Goal: Task Accomplishment & Management: Complete application form

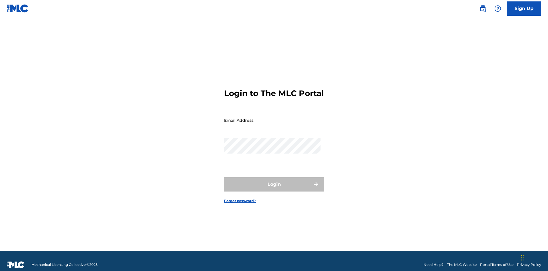
scroll to position [7, 0]
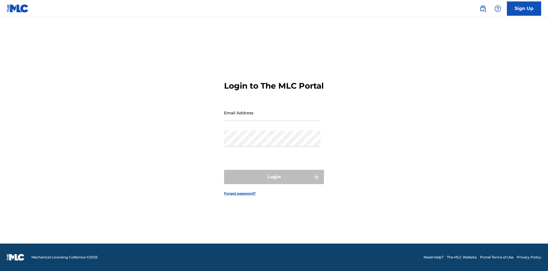
click at [272, 117] on input "Email Address" at bounding box center [272, 112] width 96 height 16
type input "[EMAIL_ADDRESS][DOMAIN_NAME]"
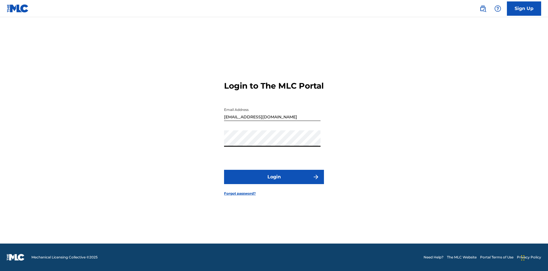
click at [274, 182] on button "Login" at bounding box center [274, 177] width 100 height 14
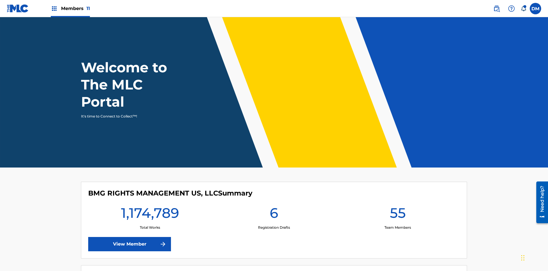
scroll to position [25, 0]
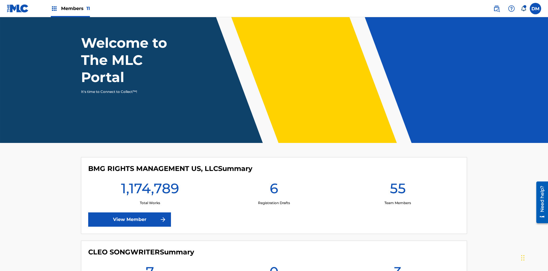
click at [70, 8] on span "Members 11" at bounding box center [75, 8] width 29 height 7
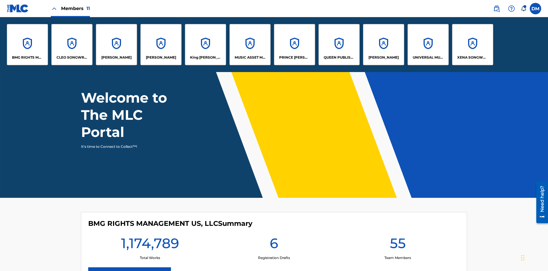
scroll to position [0, 0]
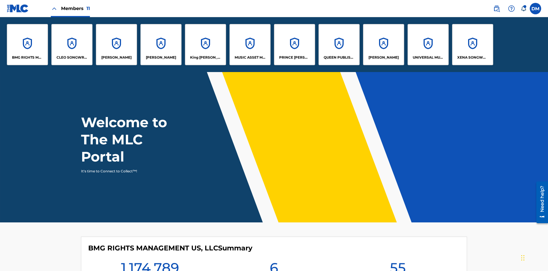
click at [383, 57] on p "[PERSON_NAME]" at bounding box center [384, 57] width 30 height 5
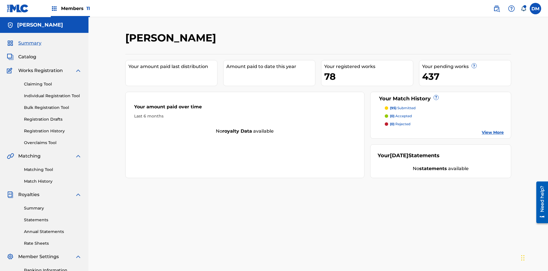
click at [53, 93] on link "Individual Registration Tool" at bounding box center [53, 96] width 58 height 6
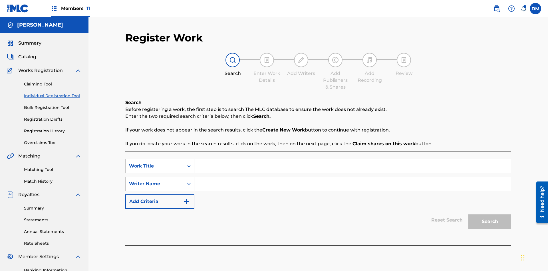
scroll to position [83, 0]
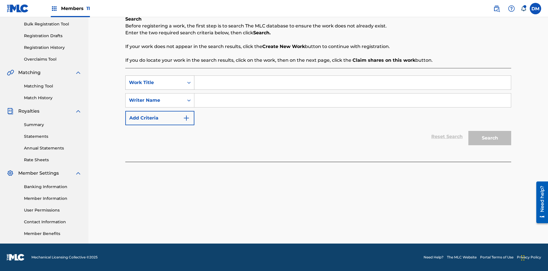
click at [155, 82] on div "Work Title" at bounding box center [154, 82] width 51 height 7
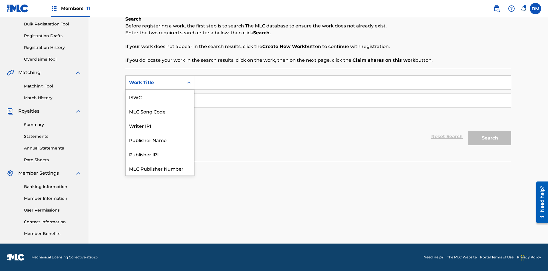
scroll to position [14, 0]
click at [160, 97] on div "MLC Song Code" at bounding box center [160, 97] width 69 height 14
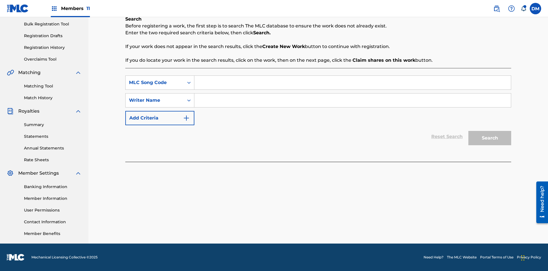
click at [353, 82] on input "Search Form" at bounding box center [352, 83] width 317 height 14
type input "MA9XWG"
click at [353, 100] on input "Search Form" at bounding box center [352, 100] width 317 height 14
type input "[PERSON_NAME]"
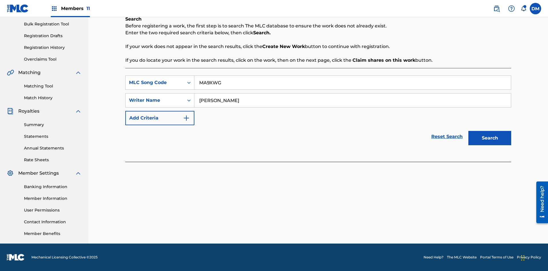
click at [490, 138] on button "Search" at bounding box center [489, 138] width 43 height 14
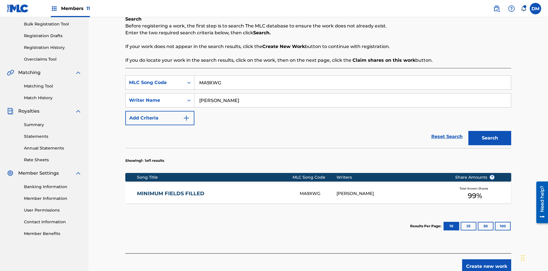
click at [490, 138] on button "Search" at bounding box center [489, 138] width 43 height 14
click at [318, 190] on div "MA9XWG" at bounding box center [318, 193] width 37 height 7
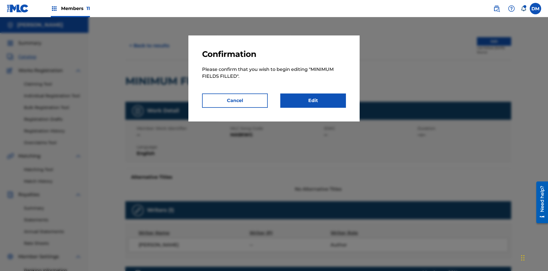
scroll to position [3, 0]
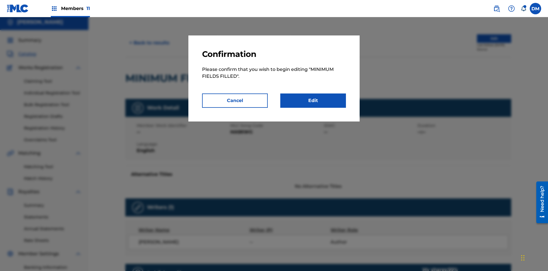
click at [313, 100] on link "Edit" at bounding box center [313, 100] width 66 height 14
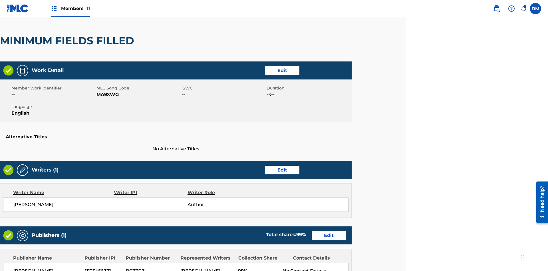
click at [282, 166] on link "Edit" at bounding box center [282, 170] width 34 height 9
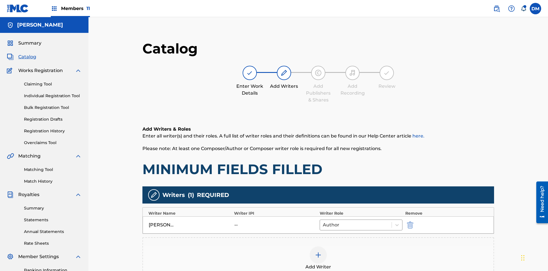
click at [407, 221] on img "submit" at bounding box center [410, 224] width 6 height 7
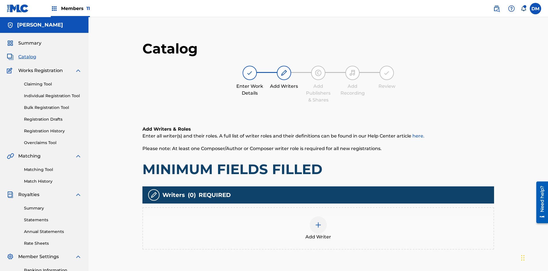
scroll to position [83, 142]
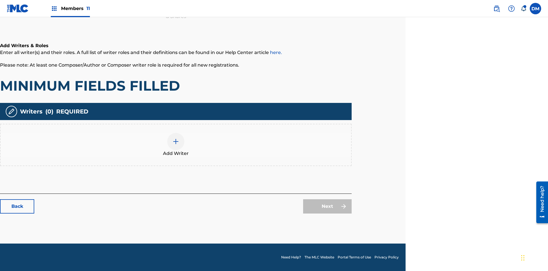
click at [176, 144] on img at bounding box center [175, 141] width 7 height 7
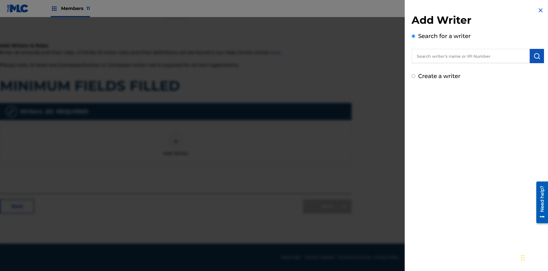
click at [471, 56] on input "text" at bounding box center [471, 56] width 118 height 14
type input "Test2025.08.19.06.10.27"
click at [537, 56] on img "submit" at bounding box center [537, 56] width 7 height 7
click at [414, 100] on input "Create a writer" at bounding box center [414, 100] width 4 height 4
radio input "false"
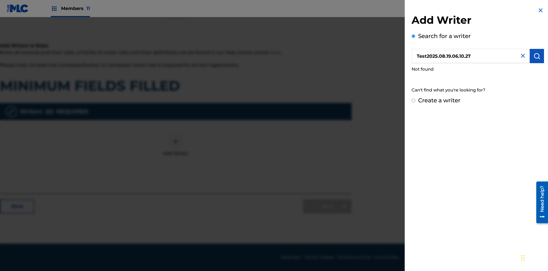
radio input "false"
radio input "true"
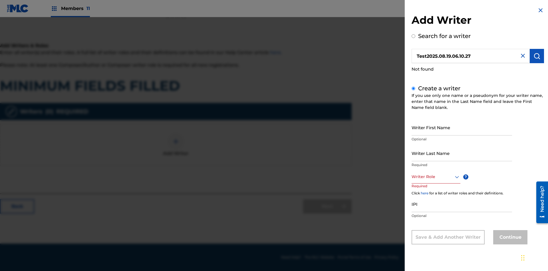
click at [462, 127] on input "Writer First Name" at bounding box center [462, 127] width 100 height 16
type input "Test2025.08.19.06.10.28"
click at [462, 153] on input "Writer Last Name" at bounding box center [462, 153] width 100 height 16
type input "Test2025.08.19.06.10.29"
click at [436, 176] on div at bounding box center [436, 176] width 49 height 7
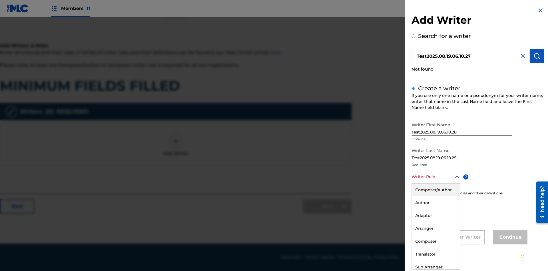
click at [436, 215] on div "Adaptor" at bounding box center [436, 215] width 48 height 13
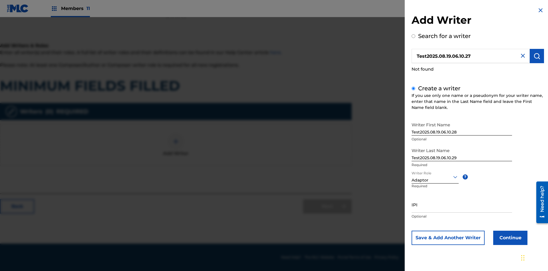
click at [462, 204] on input "IPI" at bounding box center [462, 204] width 100 height 16
type input "595839777"
click at [510, 237] on button "Continue" at bounding box center [510, 237] width 34 height 14
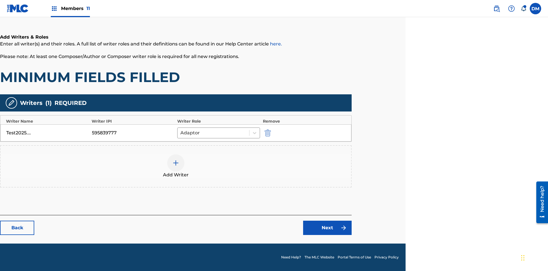
click at [327, 228] on link "Next" at bounding box center [327, 227] width 49 height 14
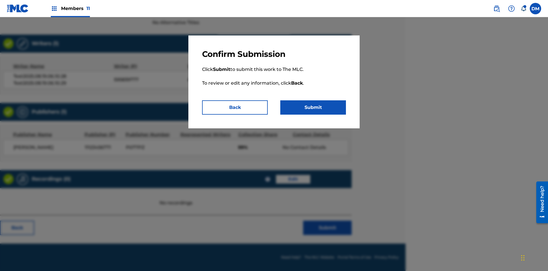
click at [313, 107] on button "Submit" at bounding box center [313, 107] width 66 height 14
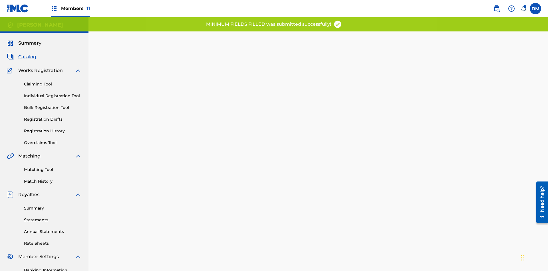
click at [29, 128] on link "Registration History" at bounding box center [53, 131] width 58 height 6
